Goal: Task Accomplishment & Management: Complete application form

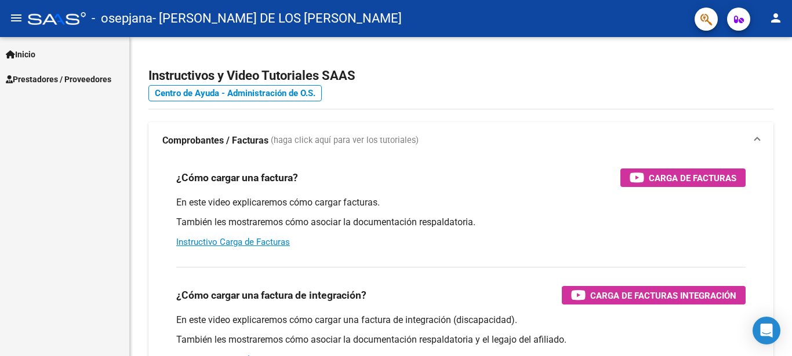
click at [41, 82] on span "Prestadores / Proveedores" at bounding box center [58, 79] width 105 height 13
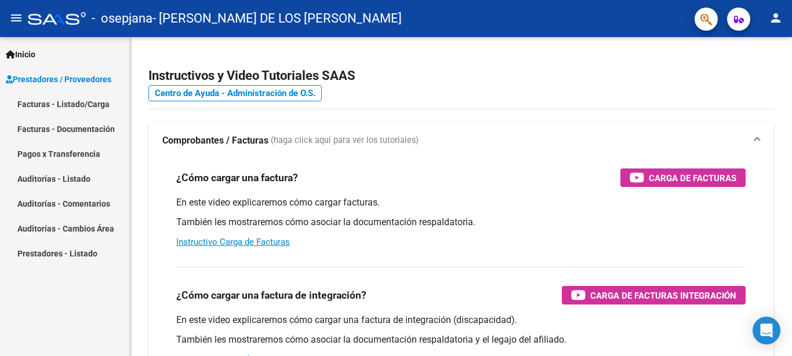
click at [48, 103] on link "Facturas - Listado/Carga" at bounding box center [64, 104] width 129 height 25
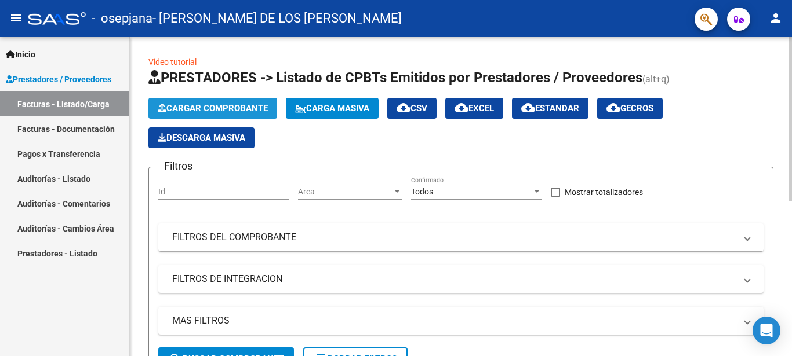
click at [206, 104] on span "Cargar Comprobante" at bounding box center [213, 108] width 110 height 10
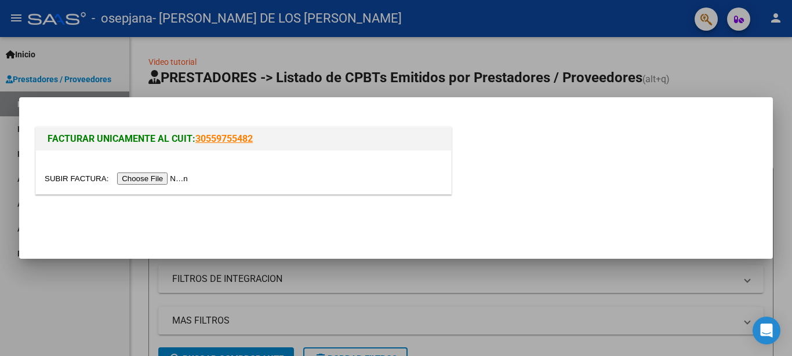
click at [65, 178] on input "file" at bounding box center [118, 179] width 147 height 12
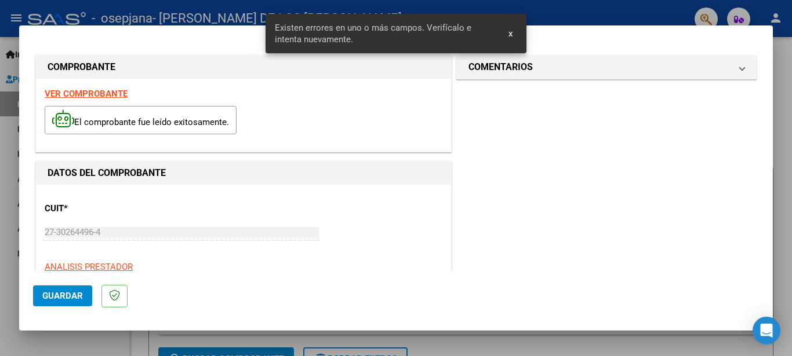
scroll to position [254, 0]
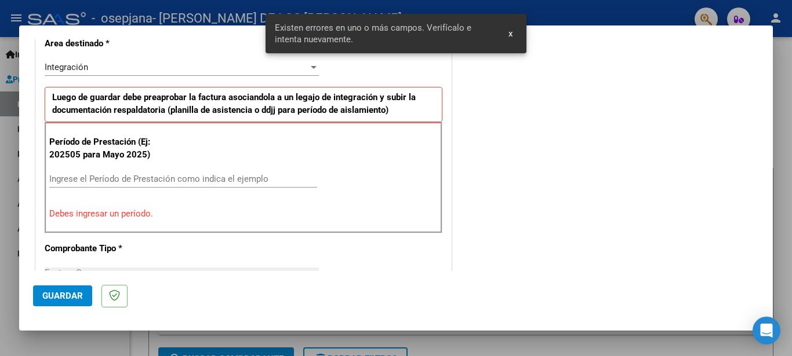
click at [134, 182] on input "Ingrese el Período de Prestación como indica el ejemplo" at bounding box center [183, 179] width 268 height 10
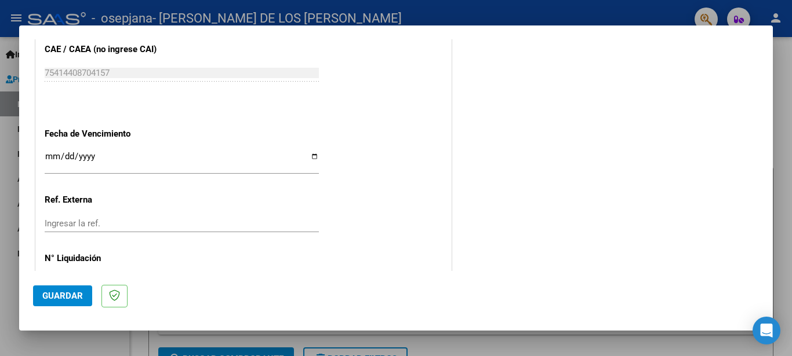
scroll to position [774, 0]
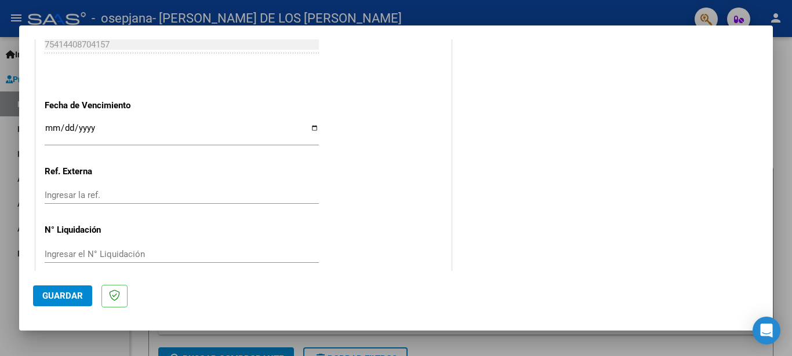
type input "202509"
click at [311, 123] on input "Ingresar la fecha" at bounding box center [182, 132] width 274 height 19
type input "[DATE]"
click at [67, 298] on span "Guardar" at bounding box center [62, 296] width 41 height 10
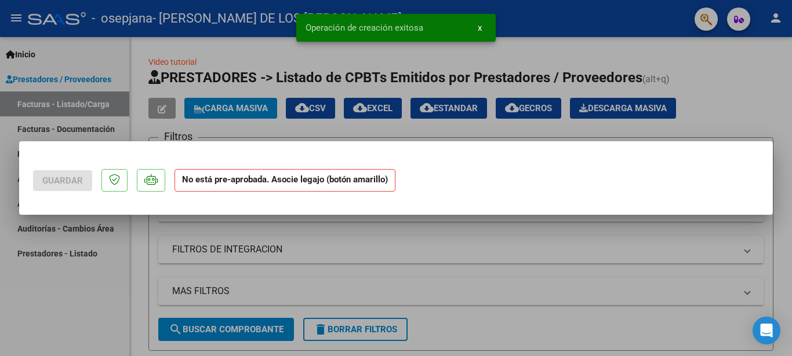
scroll to position [0, 0]
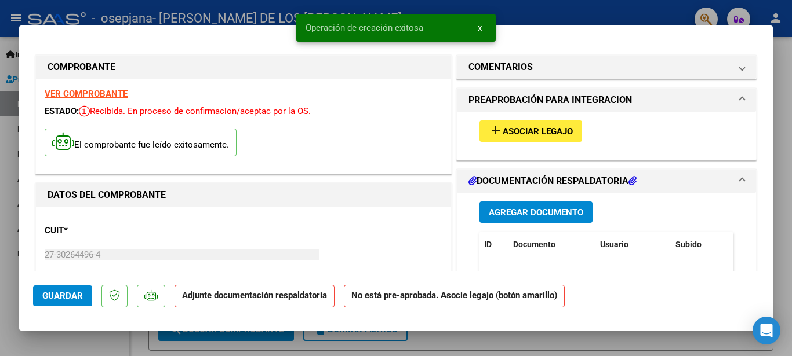
click at [518, 126] on span "add Asociar Legajo" at bounding box center [531, 131] width 84 height 10
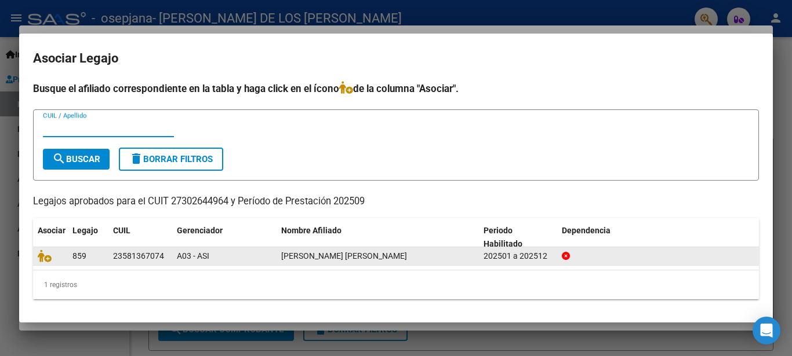
click at [531, 254] on div "202501 a 202512" at bounding box center [517, 256] width 69 height 13
click at [131, 259] on div "23581367074" at bounding box center [138, 256] width 51 height 13
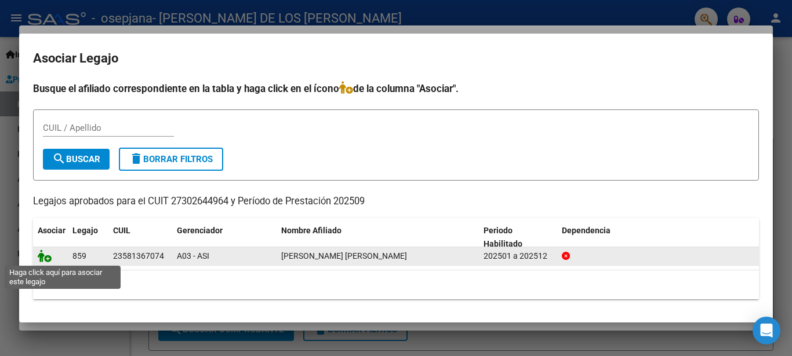
click at [46, 257] on icon at bounding box center [45, 256] width 14 height 13
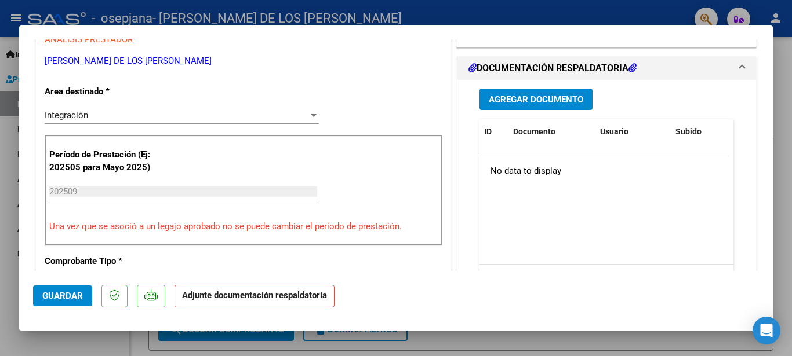
scroll to position [188, 0]
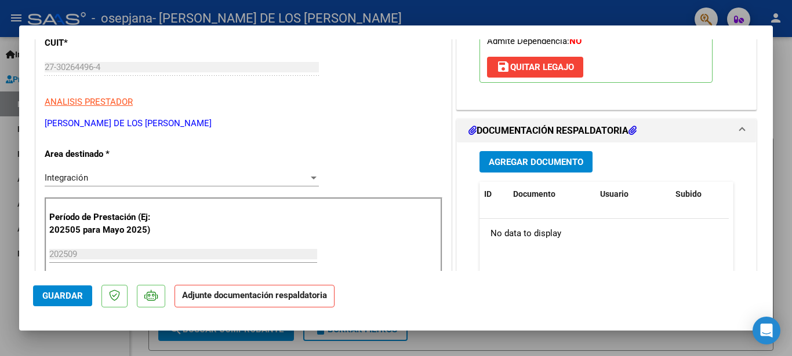
click at [523, 163] on span "Agregar Documento" at bounding box center [536, 162] width 94 height 10
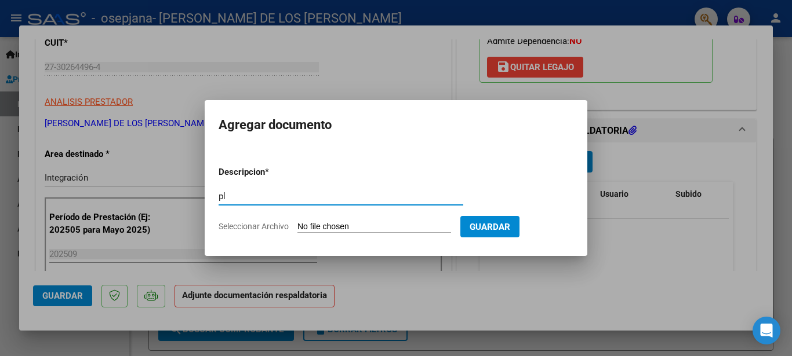
type input "p"
type input "CAE"
click at [310, 223] on input "Seleccionar Archivo" at bounding box center [374, 227] width 154 height 11
type input "C:\fakepath\CAE 680.png"
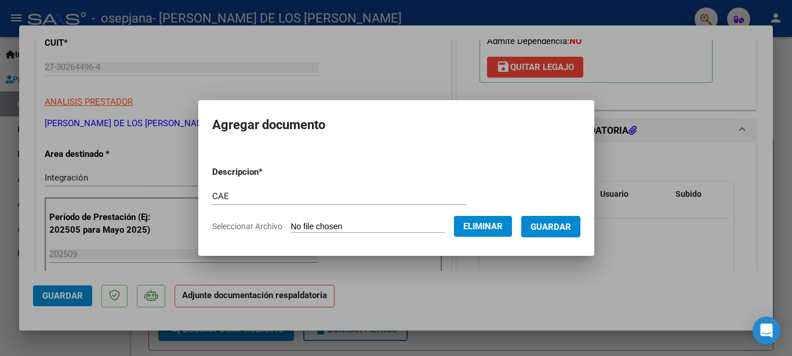
click at [556, 229] on span "Guardar" at bounding box center [550, 227] width 41 height 10
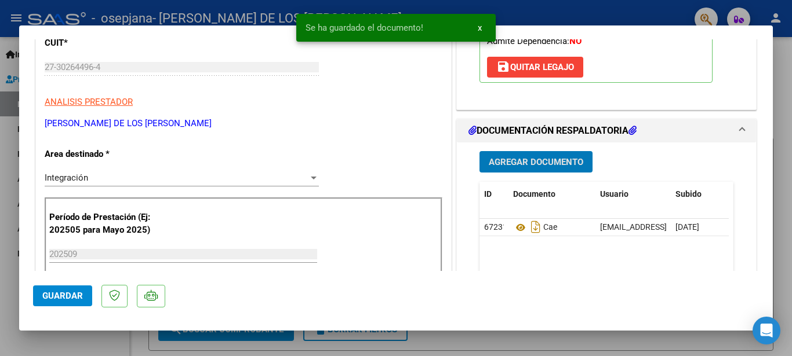
click at [532, 158] on span "Agregar Documento" at bounding box center [536, 161] width 94 height 10
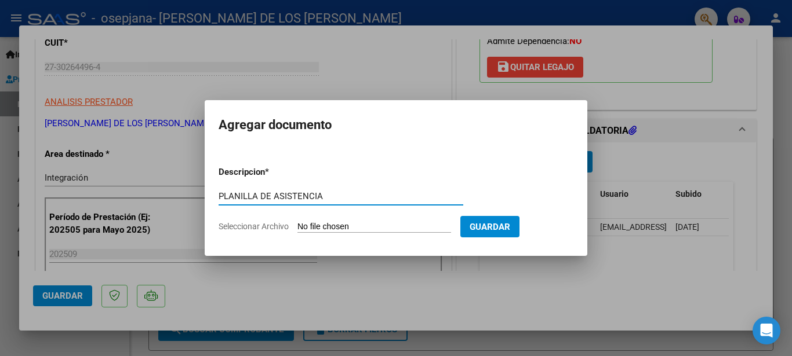
type input "PLANILLA DE ASISTENCIA"
click at [329, 228] on input "Seleccionar Archivo" at bounding box center [374, 227] width 154 height 11
type input "C:\fakepath\PL [PERSON_NAME] 0925.pdf"
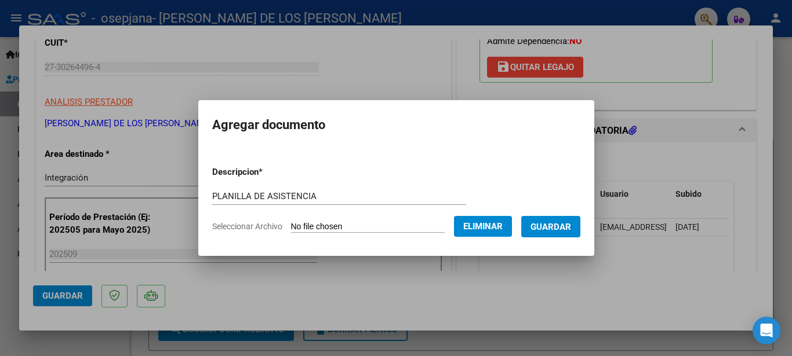
click at [545, 225] on span "Guardar" at bounding box center [550, 227] width 41 height 10
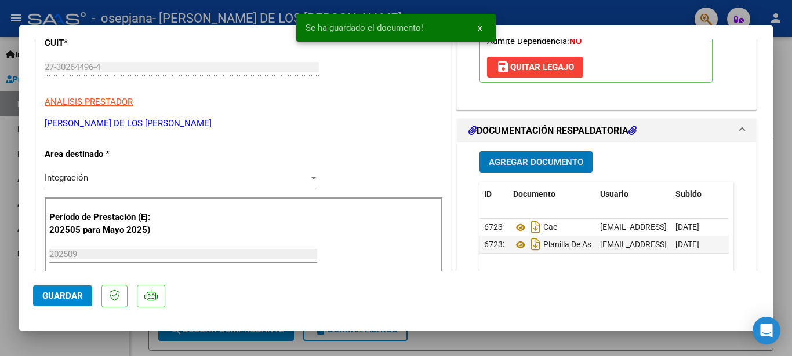
click at [539, 159] on span "Agregar Documento" at bounding box center [536, 162] width 94 height 10
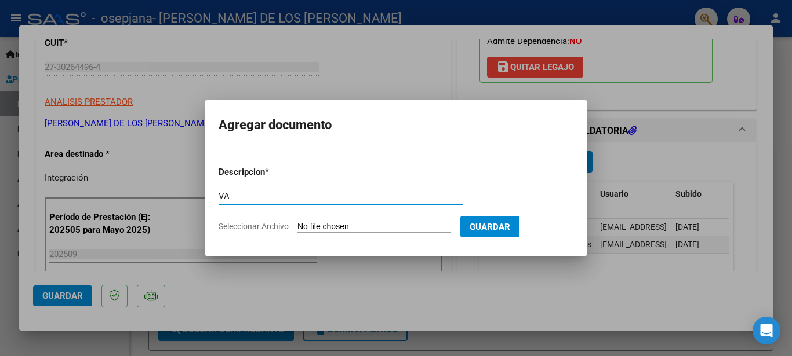
type input "V"
type input "INFORME SEPTIEMBRE"
click at [333, 227] on input "Seleccionar Archivo" at bounding box center [374, 227] width 154 height 11
type input "C:\fakepath\[PERSON_NAME] SEPTIEMBRE.pdf"
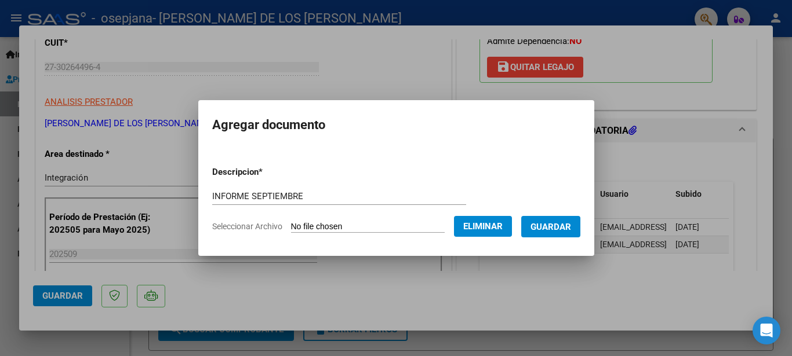
click at [564, 231] on span "Guardar" at bounding box center [550, 227] width 41 height 10
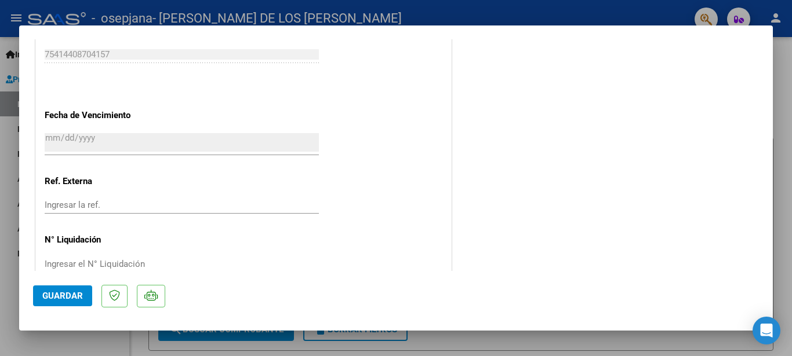
scroll to position [792, 0]
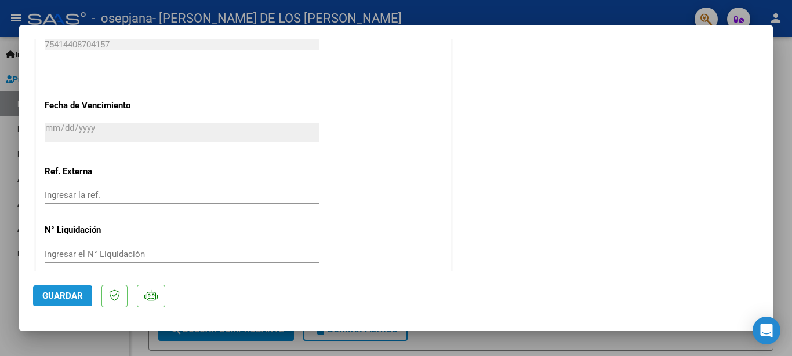
click at [57, 300] on span "Guardar" at bounding box center [62, 296] width 41 height 10
click at [64, 296] on span "Guardar" at bounding box center [62, 296] width 41 height 10
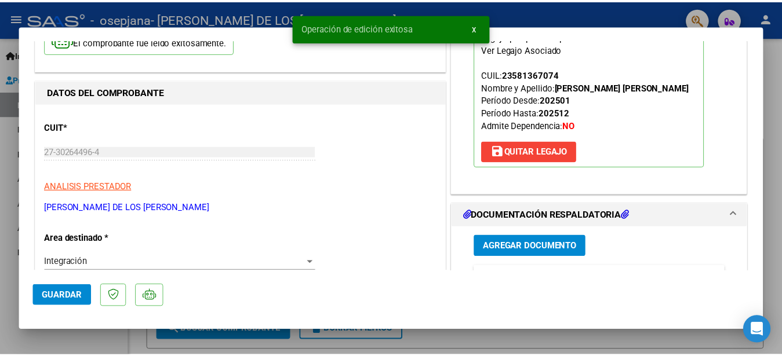
scroll to position [0, 0]
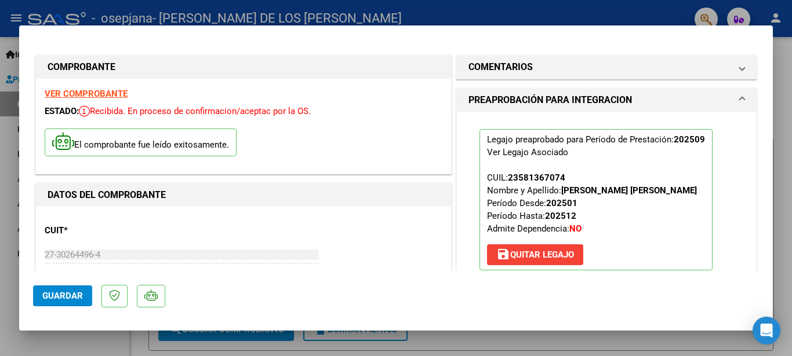
click at [496, 17] on div at bounding box center [396, 178] width 792 height 356
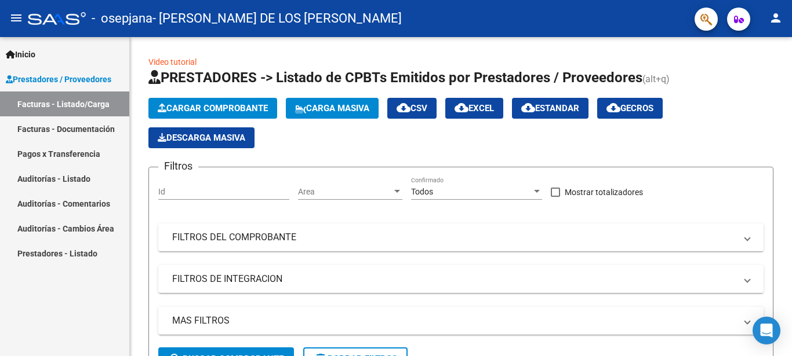
click at [774, 17] on mat-icon "person" at bounding box center [776, 18] width 14 height 14
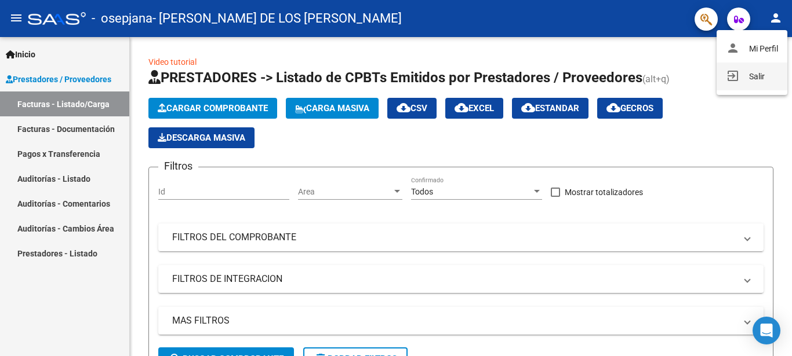
click at [755, 76] on button "exit_to_app Salir" at bounding box center [751, 77] width 71 height 28
